Goal: Find specific page/section: Find specific page/section

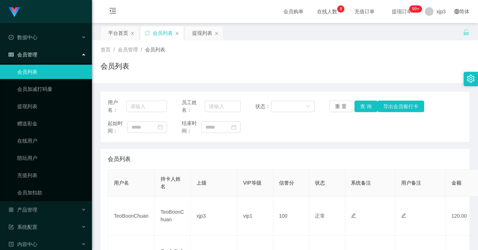
scroll to position [72, 0]
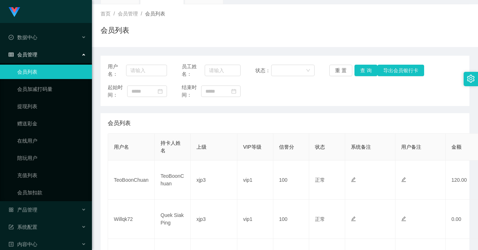
click at [256, 37] on div "会员列表" at bounding box center [284, 33] width 369 height 17
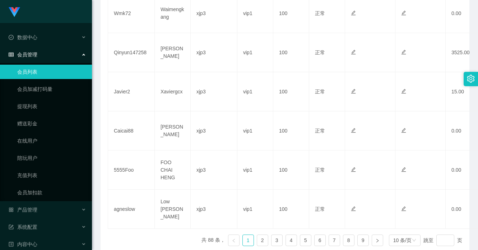
scroll to position [60, 0]
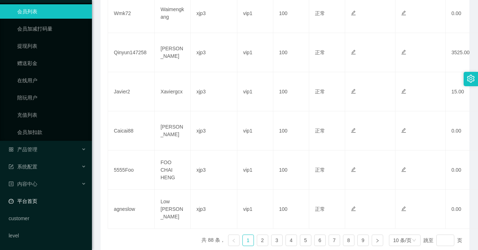
click at [50, 199] on link "平台首页" at bounding box center [48, 201] width 78 height 14
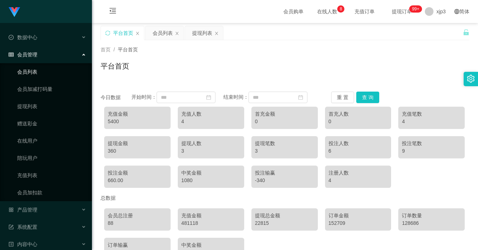
click at [38, 71] on link "会员列表" at bounding box center [51, 72] width 69 height 14
